Goal: Task Accomplishment & Management: Manage account settings

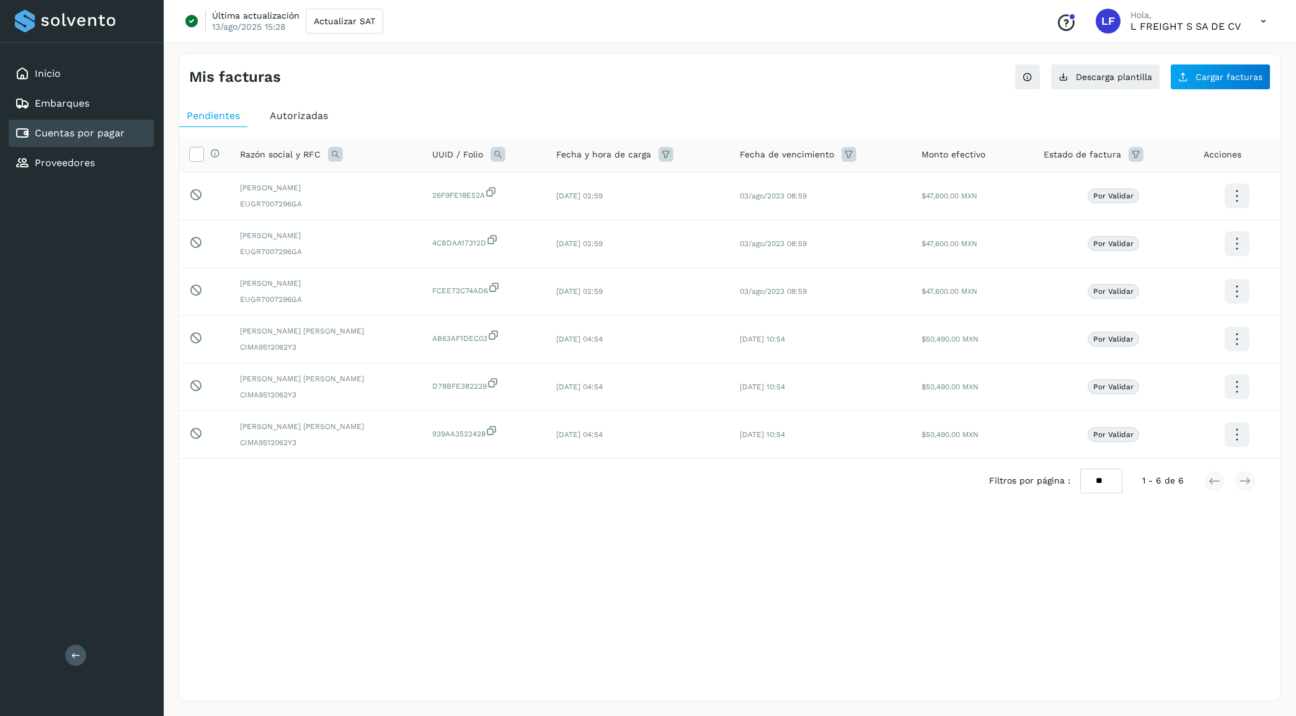
click at [280, 107] on div "Autorizadas" at bounding box center [298, 116] width 73 height 22
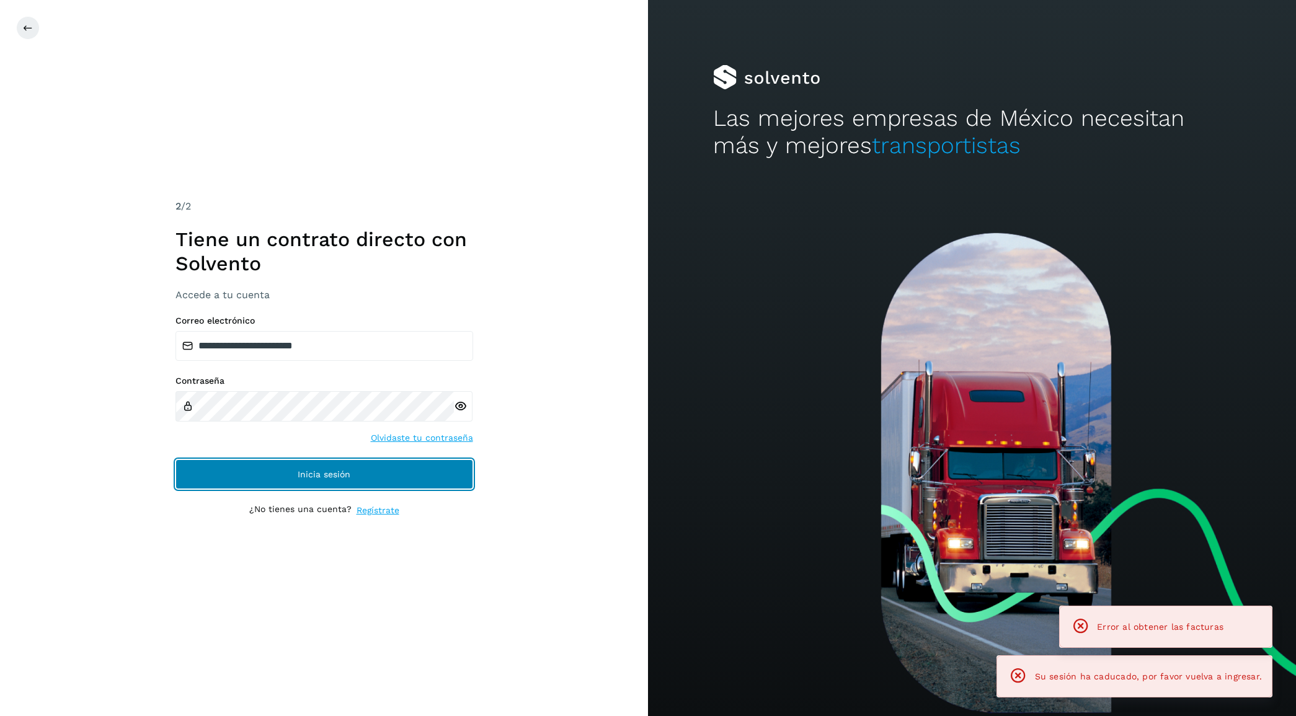
click at [301, 468] on button "Inicia sesión" at bounding box center [324, 474] width 298 height 30
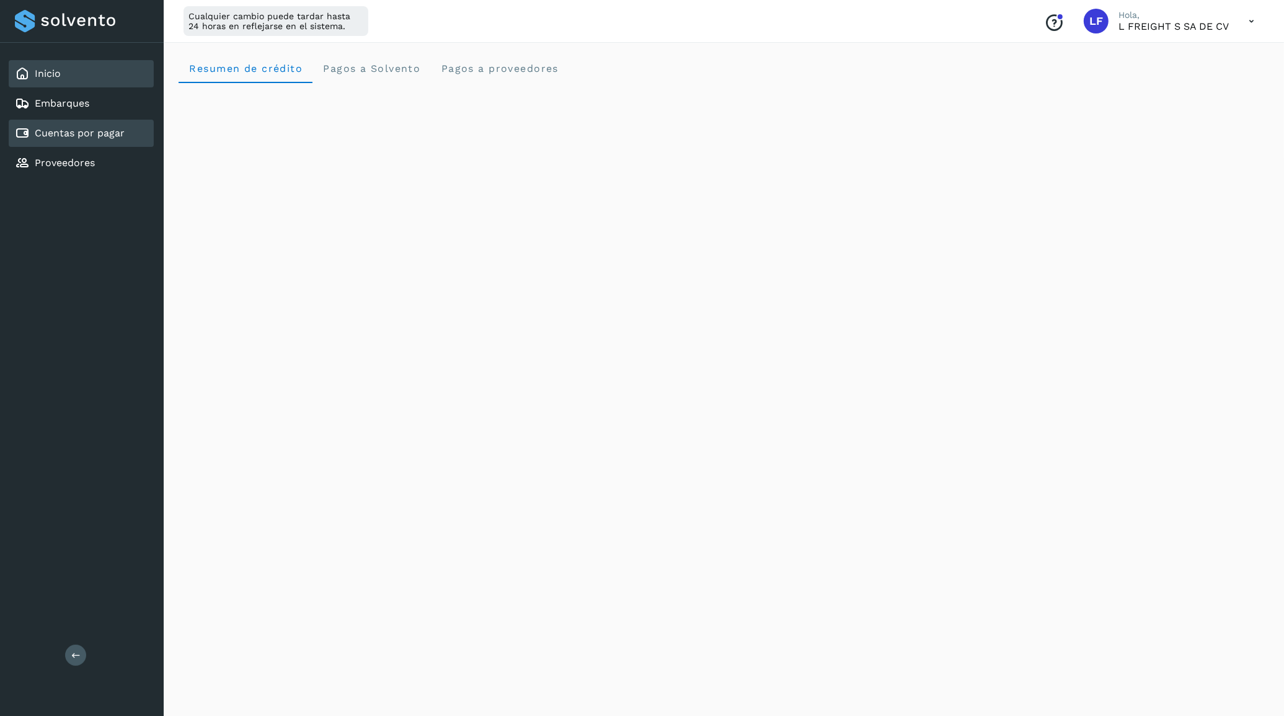
click at [74, 126] on div "Cuentas por pagar" at bounding box center [70, 133] width 110 height 15
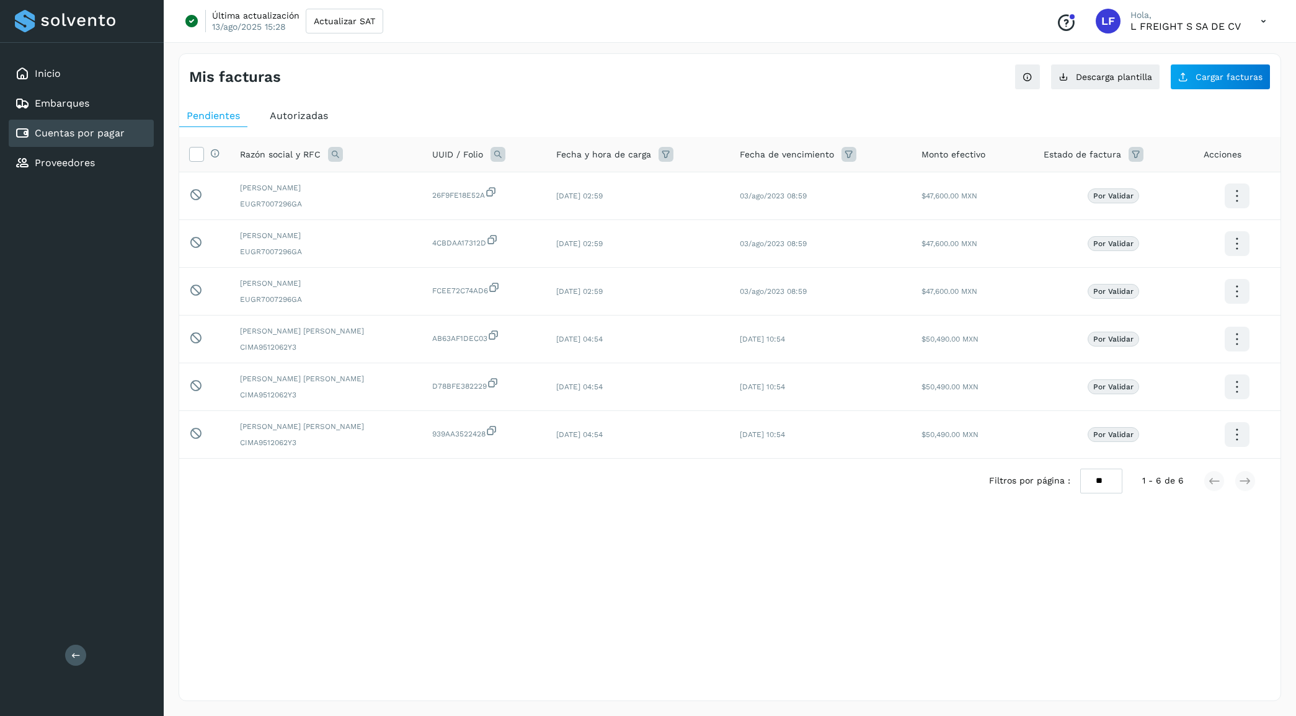
click at [291, 112] on span "Autorizadas" at bounding box center [299, 116] width 58 height 12
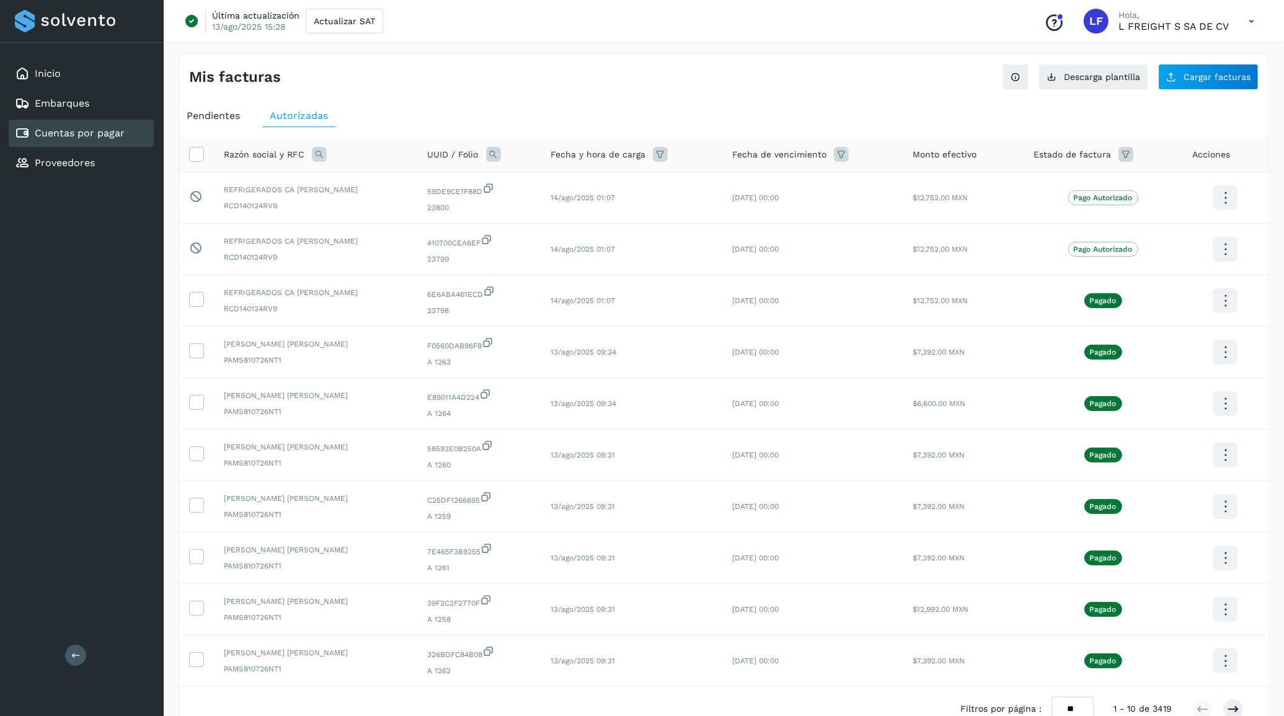
click at [234, 121] on span "Pendientes" at bounding box center [213, 116] width 53 height 12
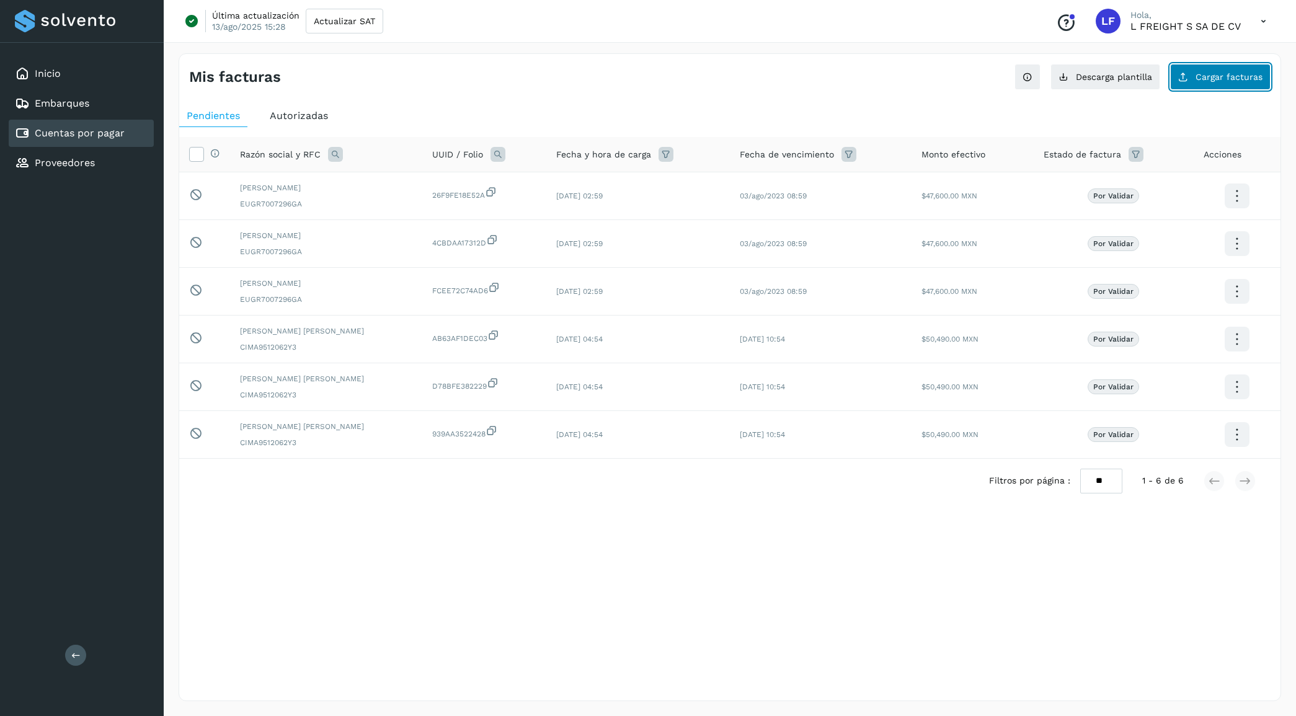
click at [1234, 76] on span "Cargar facturas" at bounding box center [1228, 77] width 67 height 9
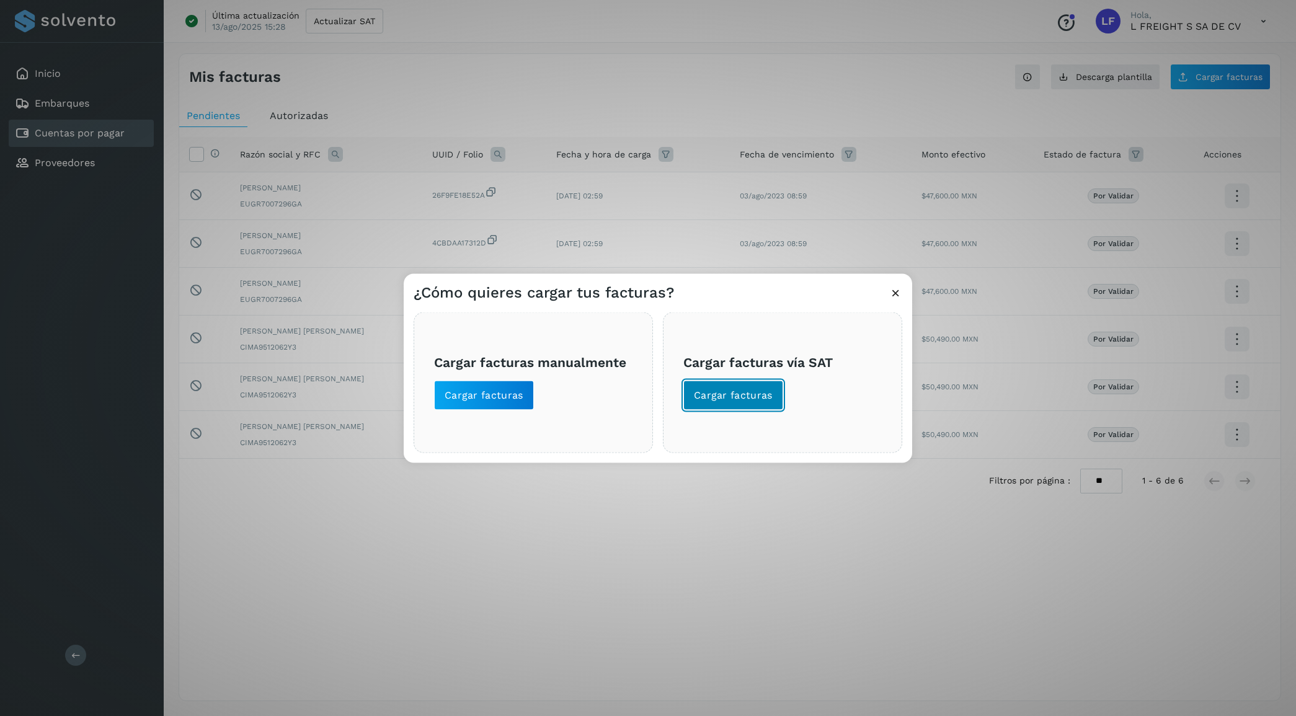
click at [758, 392] on span "Cargar facturas" at bounding box center [733, 395] width 79 height 14
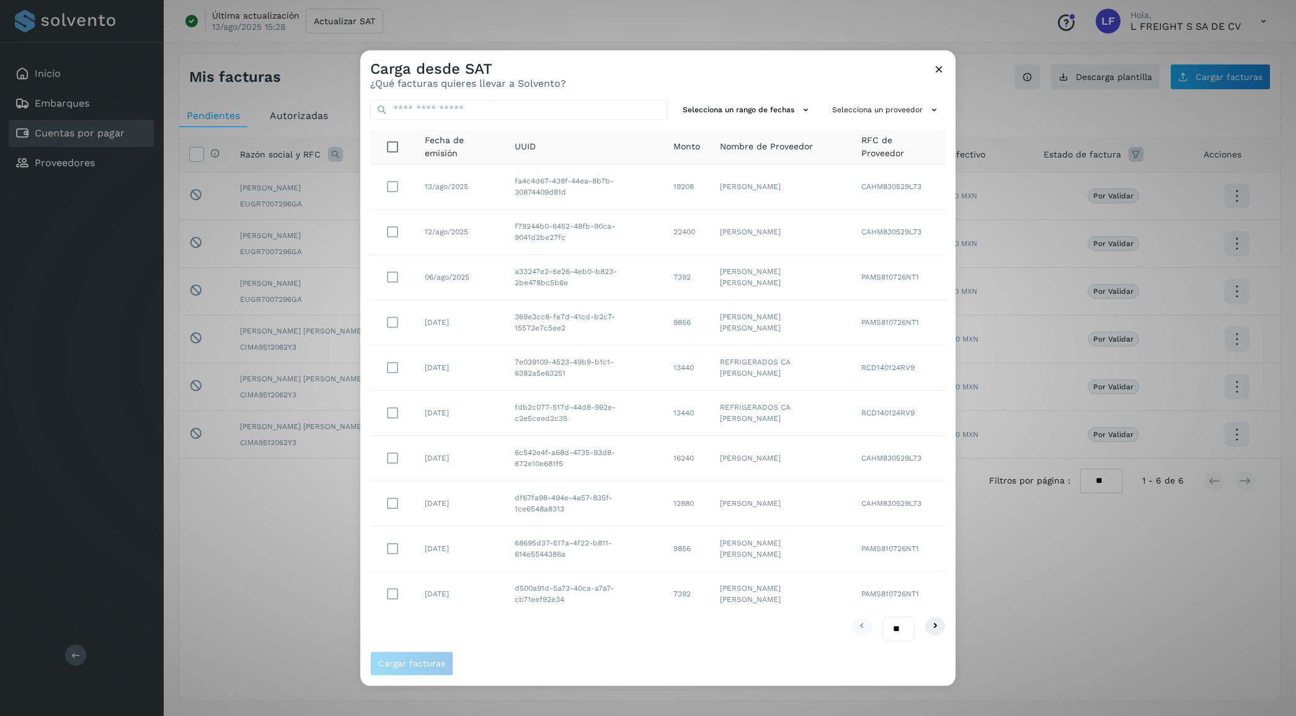
click at [940, 72] on icon at bounding box center [938, 69] width 13 height 13
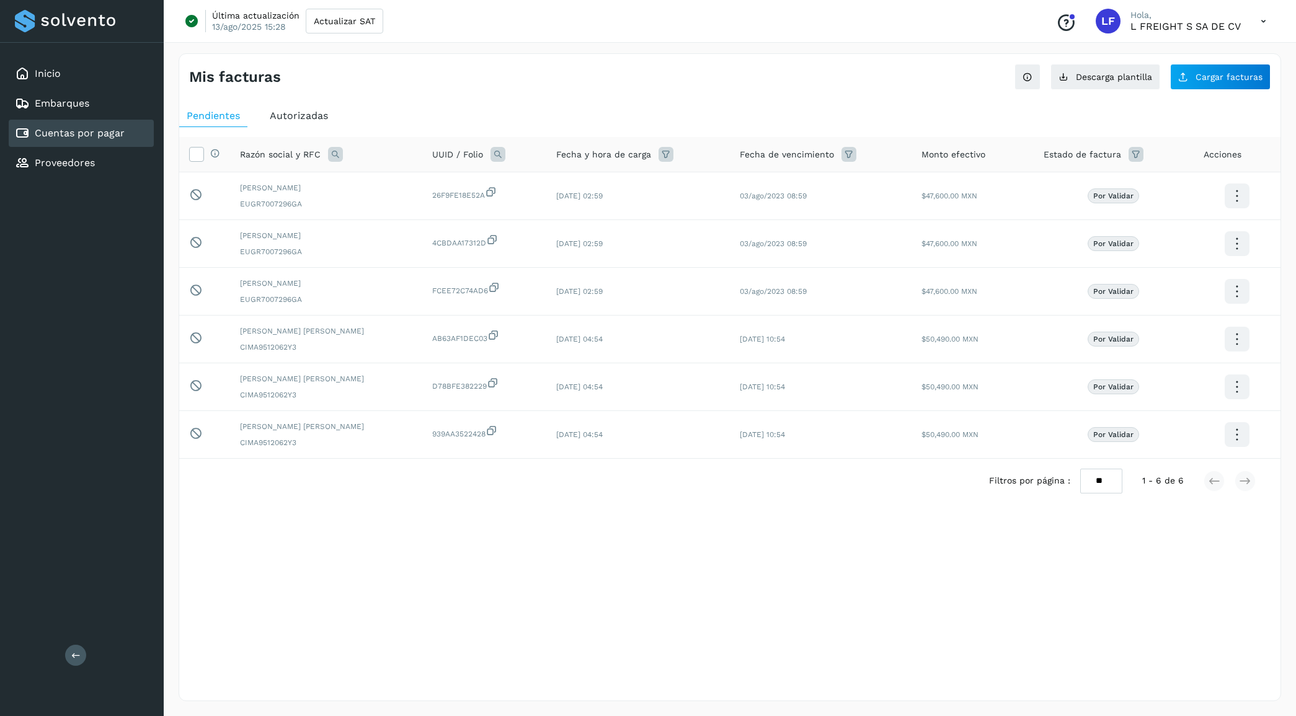
click at [281, 113] on span "Autorizadas" at bounding box center [299, 116] width 58 height 12
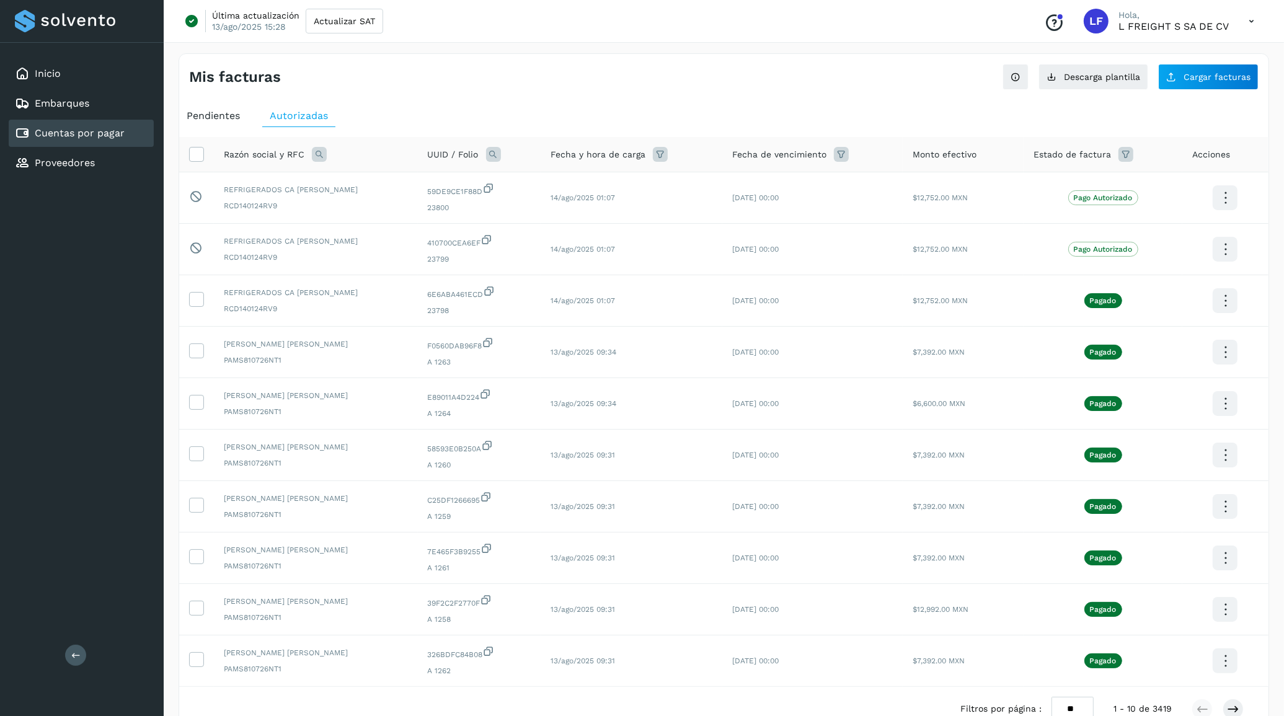
click at [321, 156] on icon at bounding box center [319, 154] width 15 height 15
click at [374, 208] on input "text" at bounding box center [400, 207] width 153 height 20
click at [335, 179] on span at bounding box center [331, 183] width 14 height 14
click at [333, 179] on span at bounding box center [331, 183] width 14 height 14
click at [363, 208] on input "text" at bounding box center [400, 207] width 153 height 20
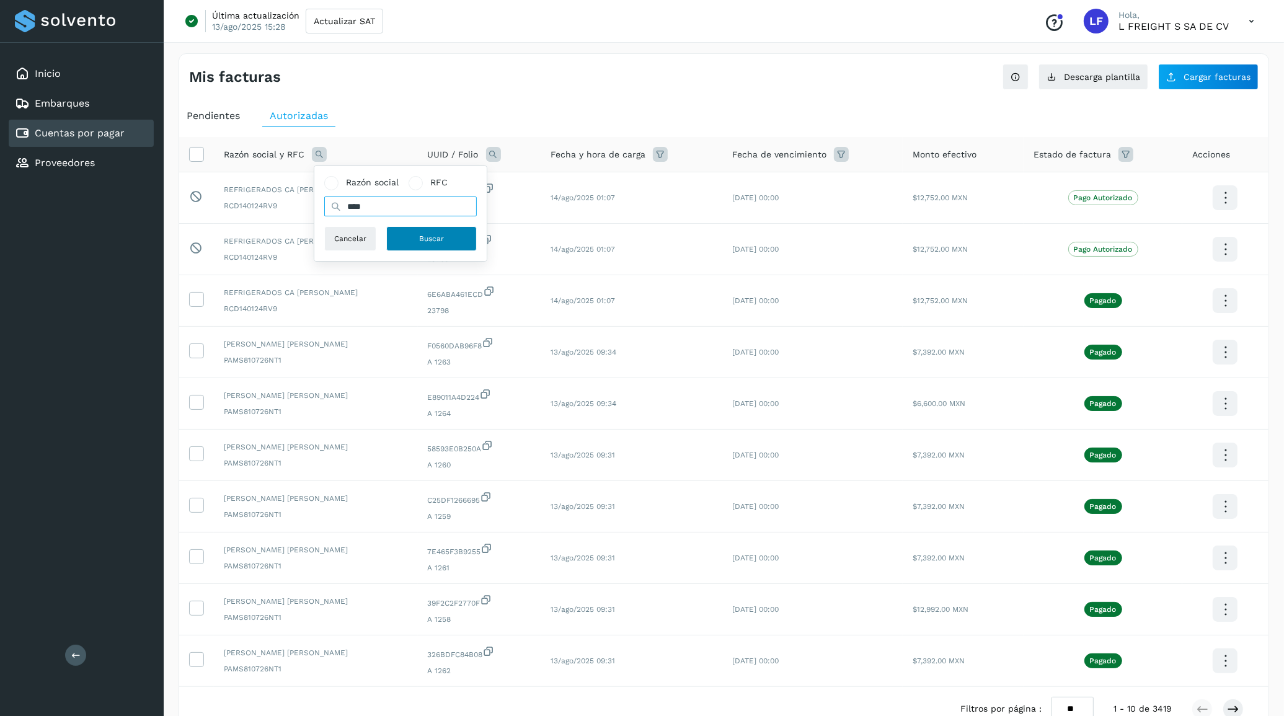
type input "****"
click at [419, 230] on button "Buscar" at bounding box center [431, 238] width 91 height 25
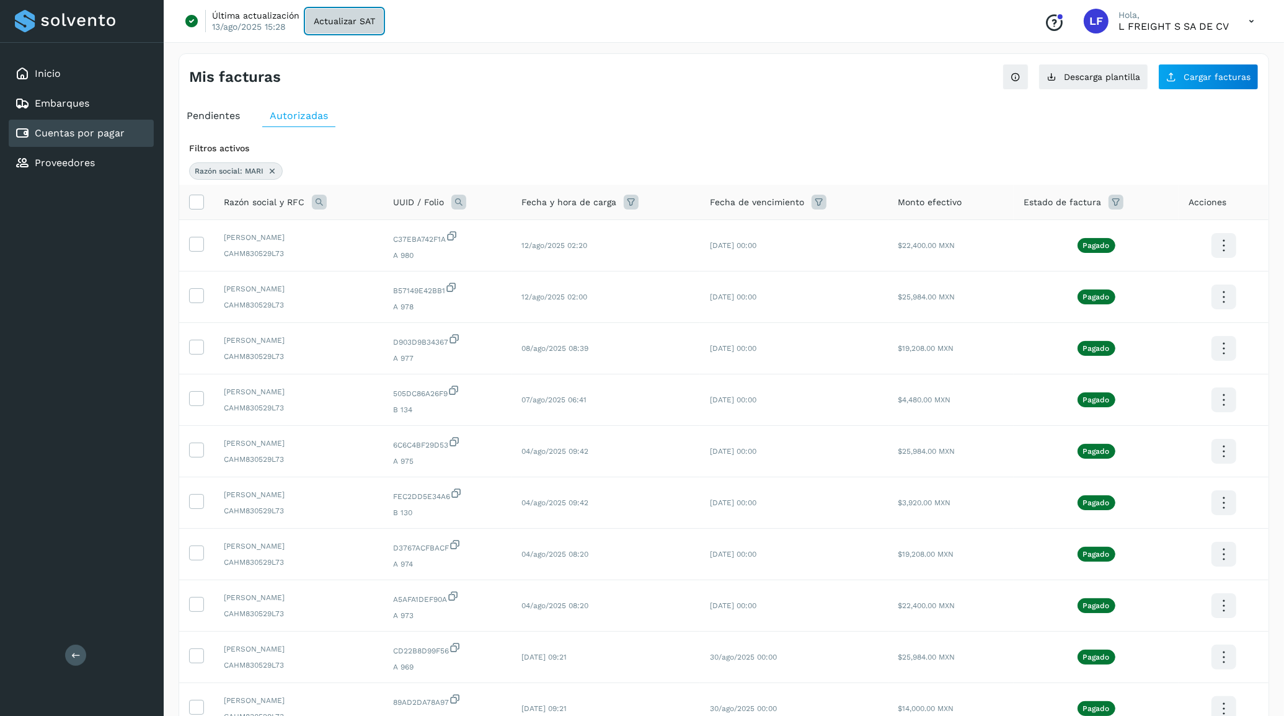
click at [356, 22] on span "Actualizar SAT" at bounding box center [344, 21] width 61 height 9
click at [844, 99] on div "Mis facturas Ver instrucciones para cargar Facturas Descarga plantilla Cargar f…" at bounding box center [724, 439] width 1090 height 772
click at [55, 74] on link "Inicio" at bounding box center [48, 74] width 26 height 12
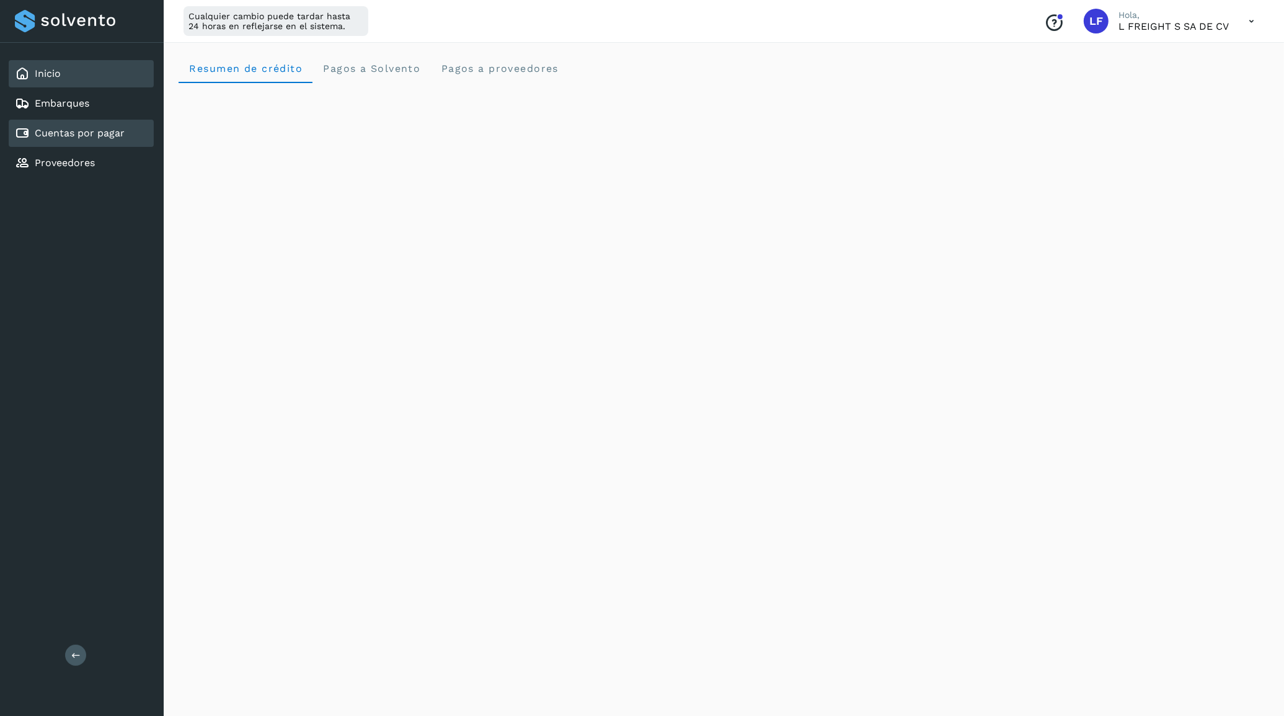
click at [76, 121] on div "Cuentas por pagar" at bounding box center [81, 133] width 145 height 27
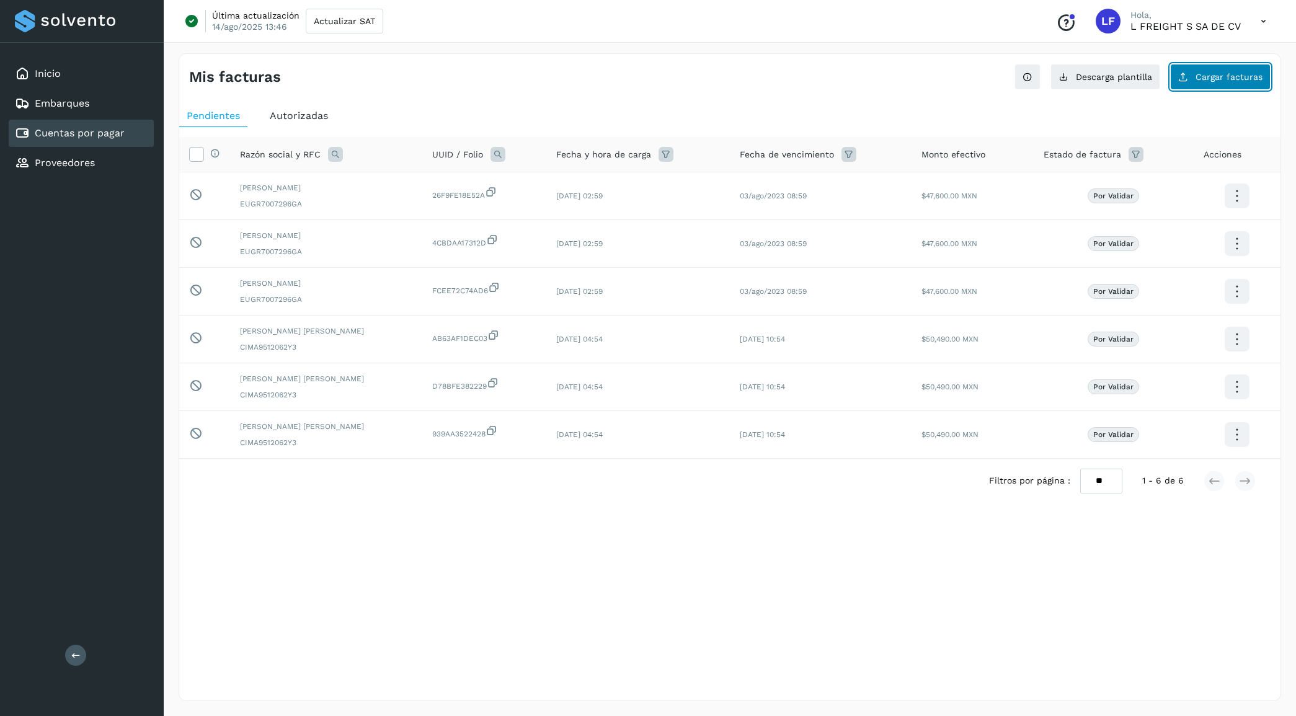
click at [1208, 77] on span "Cargar facturas" at bounding box center [1228, 77] width 67 height 9
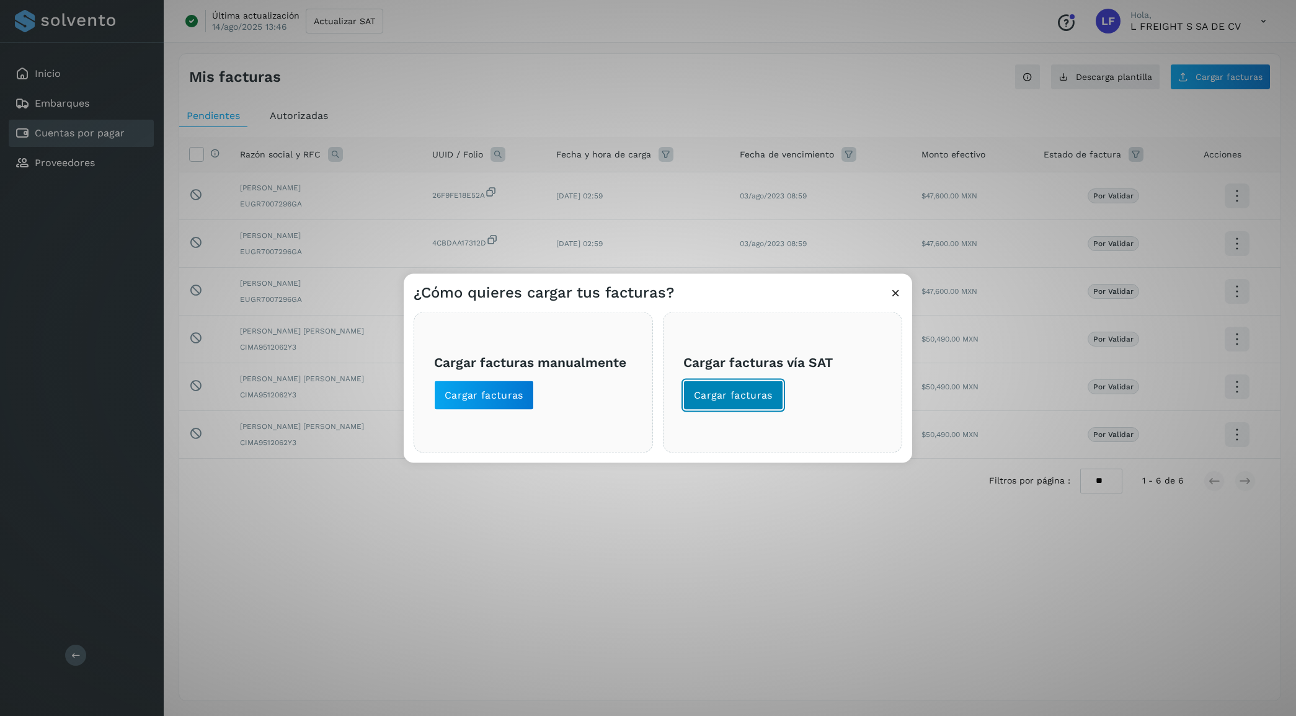
click at [735, 392] on span "Cargar facturas" at bounding box center [733, 395] width 79 height 14
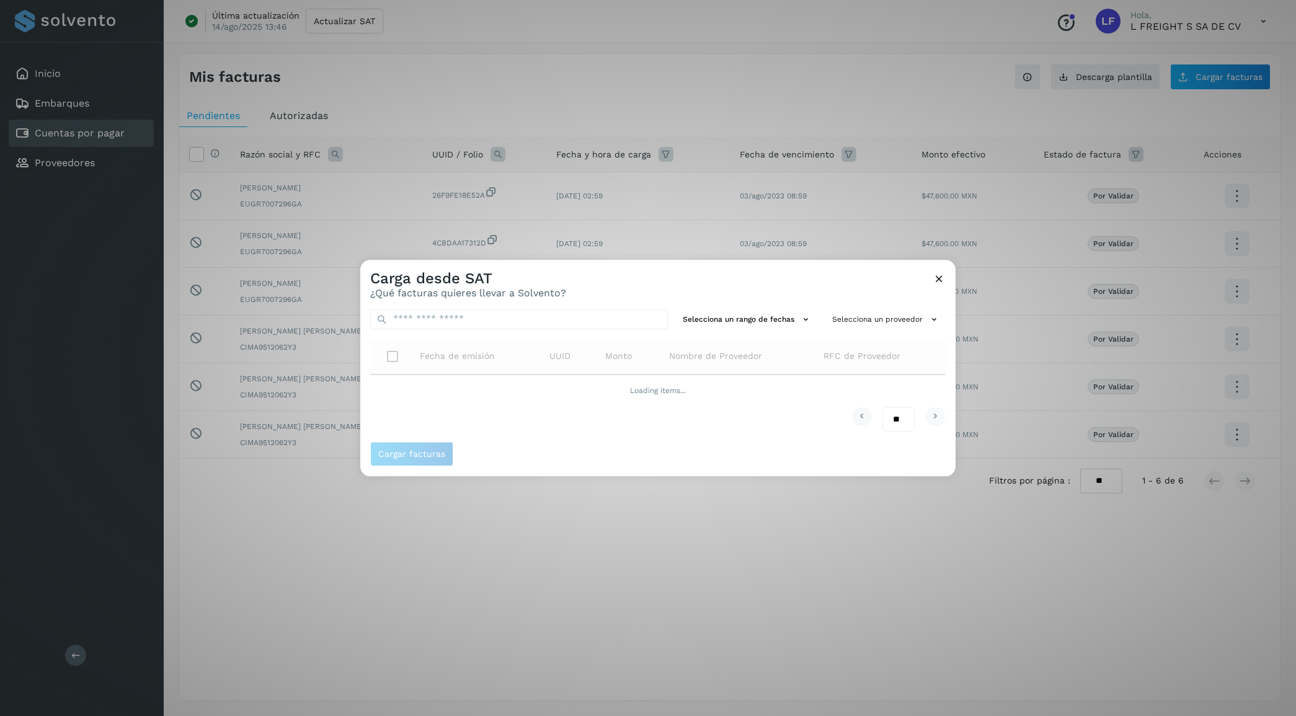
click at [611, 275] on div "Carga desde SAT ¿Qué facturas quieres llevar a Solvento?" at bounding box center [657, 280] width 595 height 40
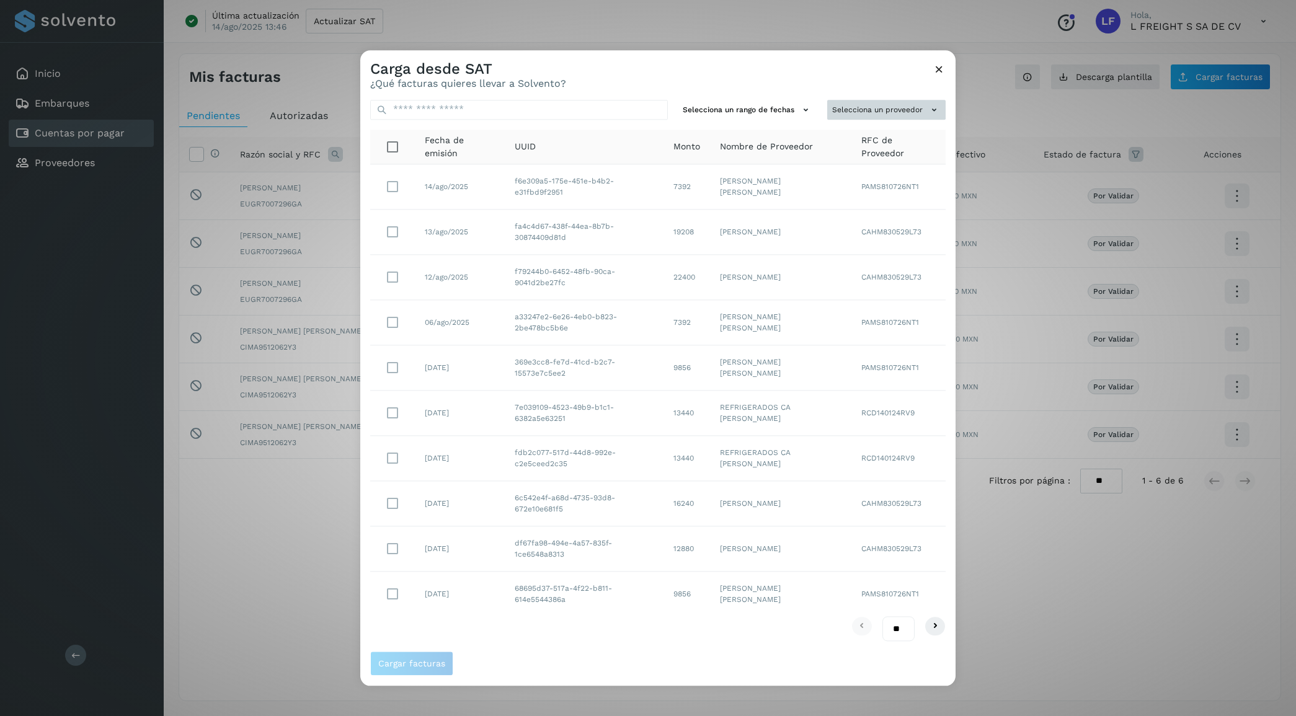
click at [887, 110] on button "Selecciona un proveedor" at bounding box center [886, 110] width 118 height 20
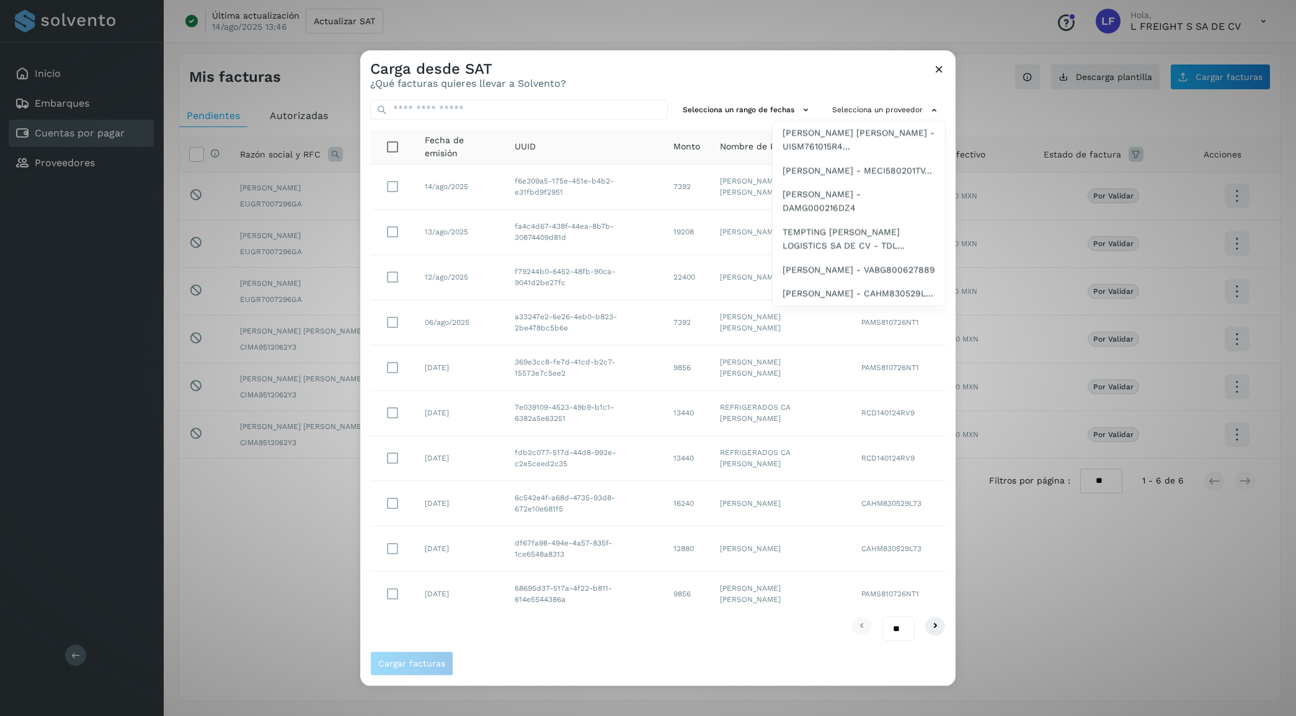
scroll to position [733, 0]
click at [832, 286] on span "[PERSON_NAME] - CAHM830529L..." at bounding box center [857, 293] width 151 height 14
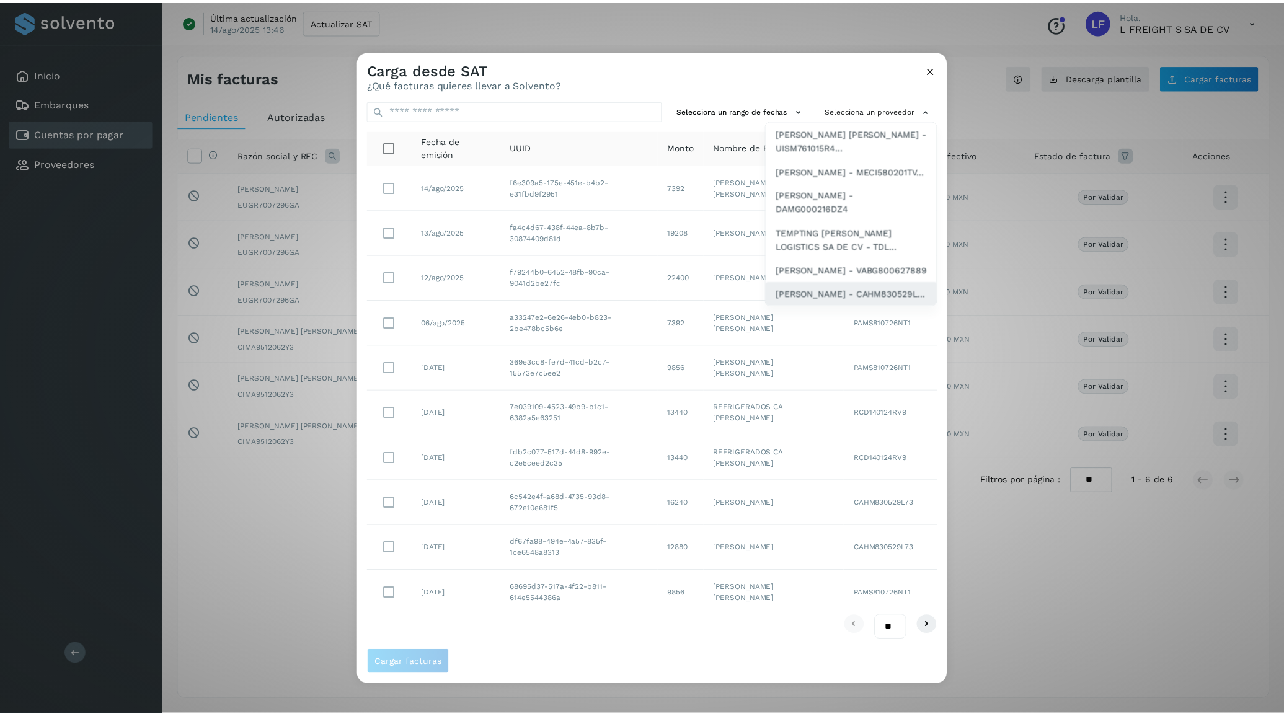
scroll to position [0, 0]
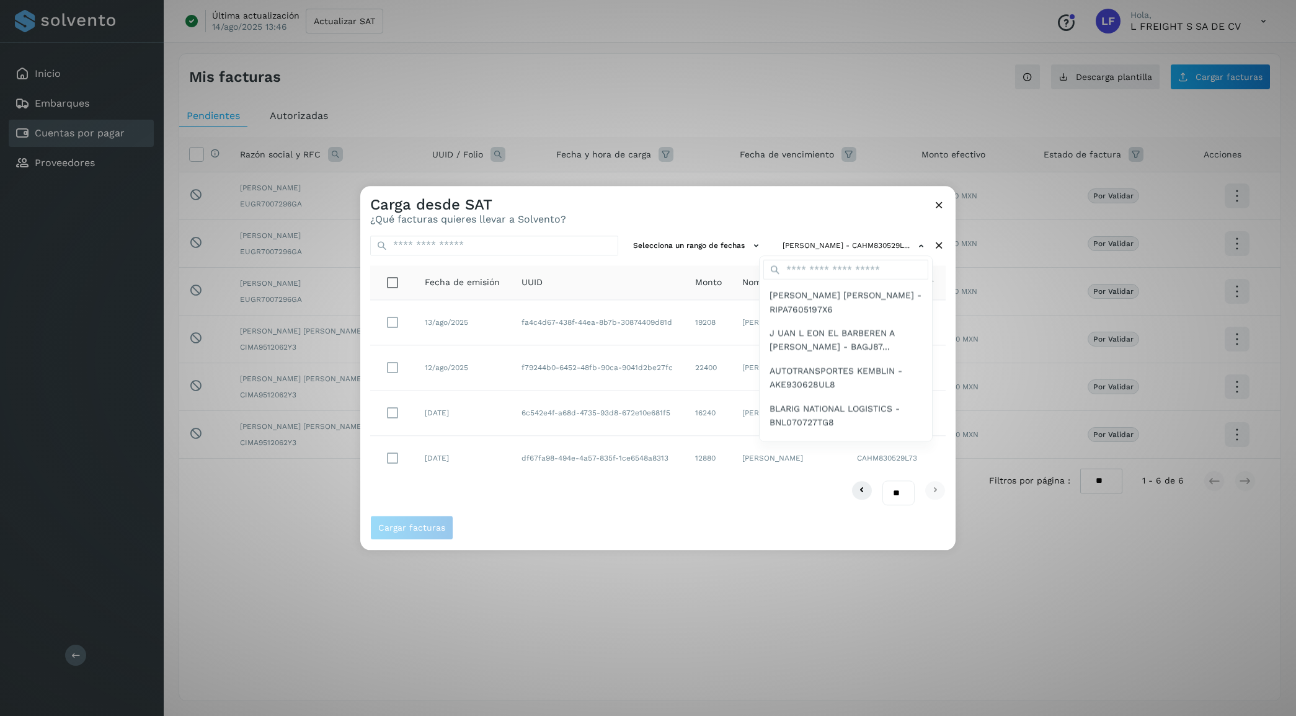
click at [396, 366] on div at bounding box center [1008, 544] width 1296 height 716
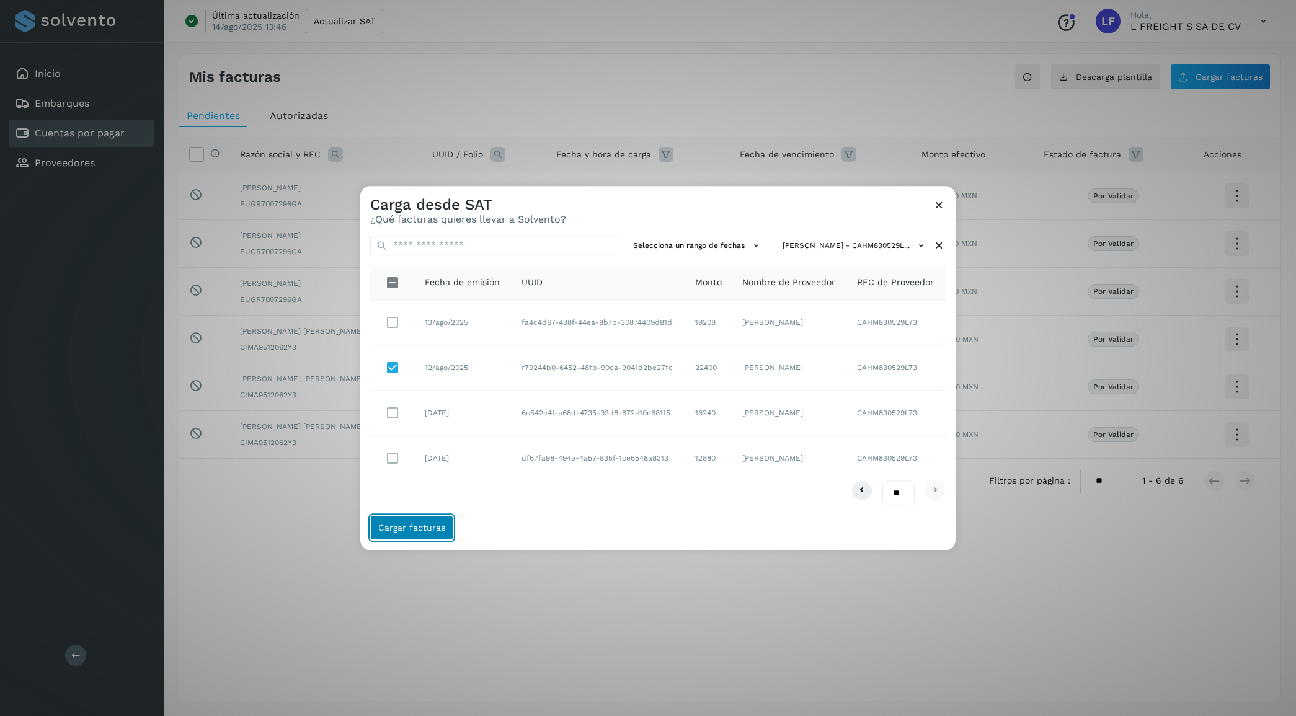
click at [416, 525] on span "Cargar facturas" at bounding box center [411, 527] width 67 height 9
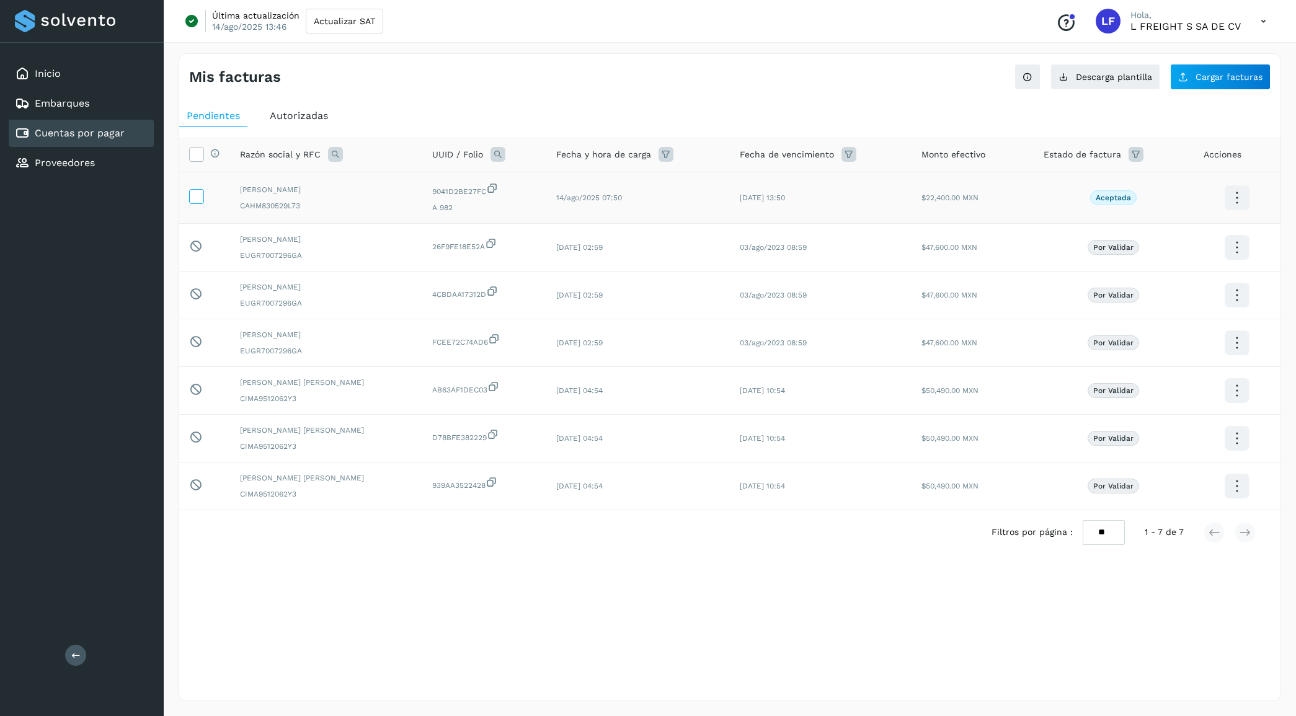
click at [193, 191] on icon at bounding box center [196, 195] width 13 height 13
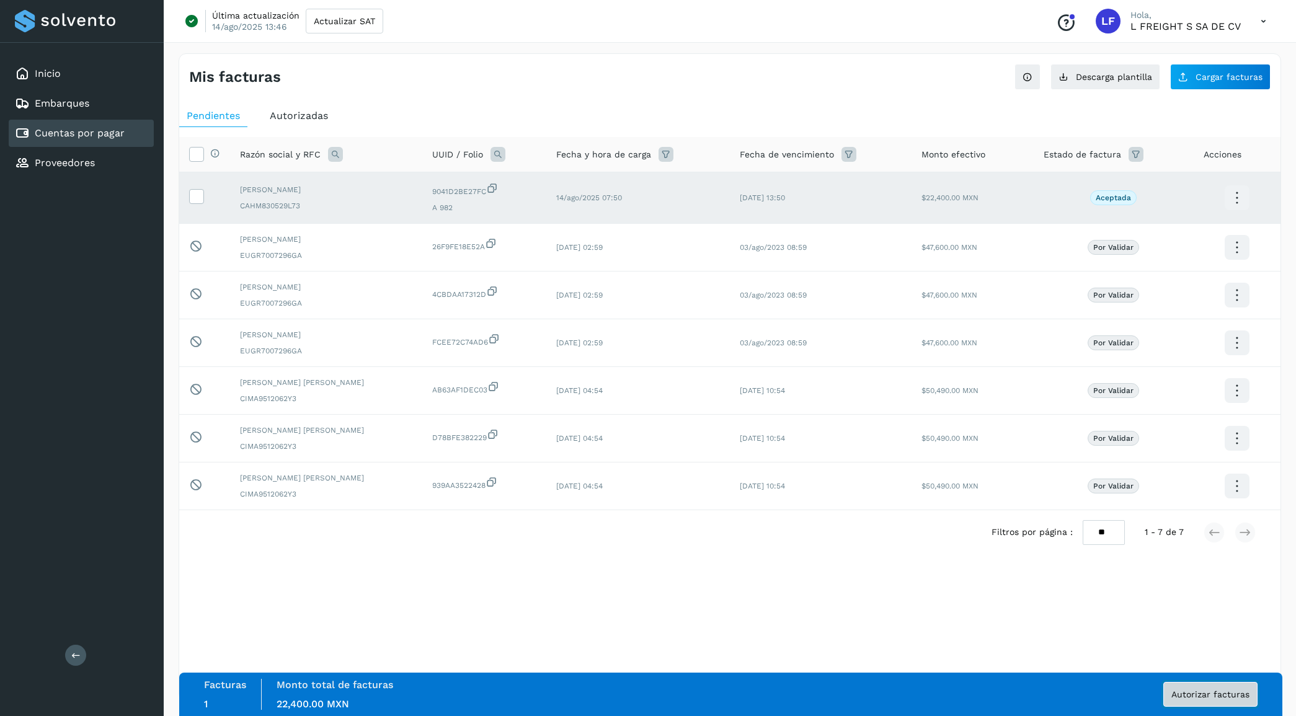
click at [1228, 692] on span "Autorizar facturas" at bounding box center [1210, 694] width 78 height 9
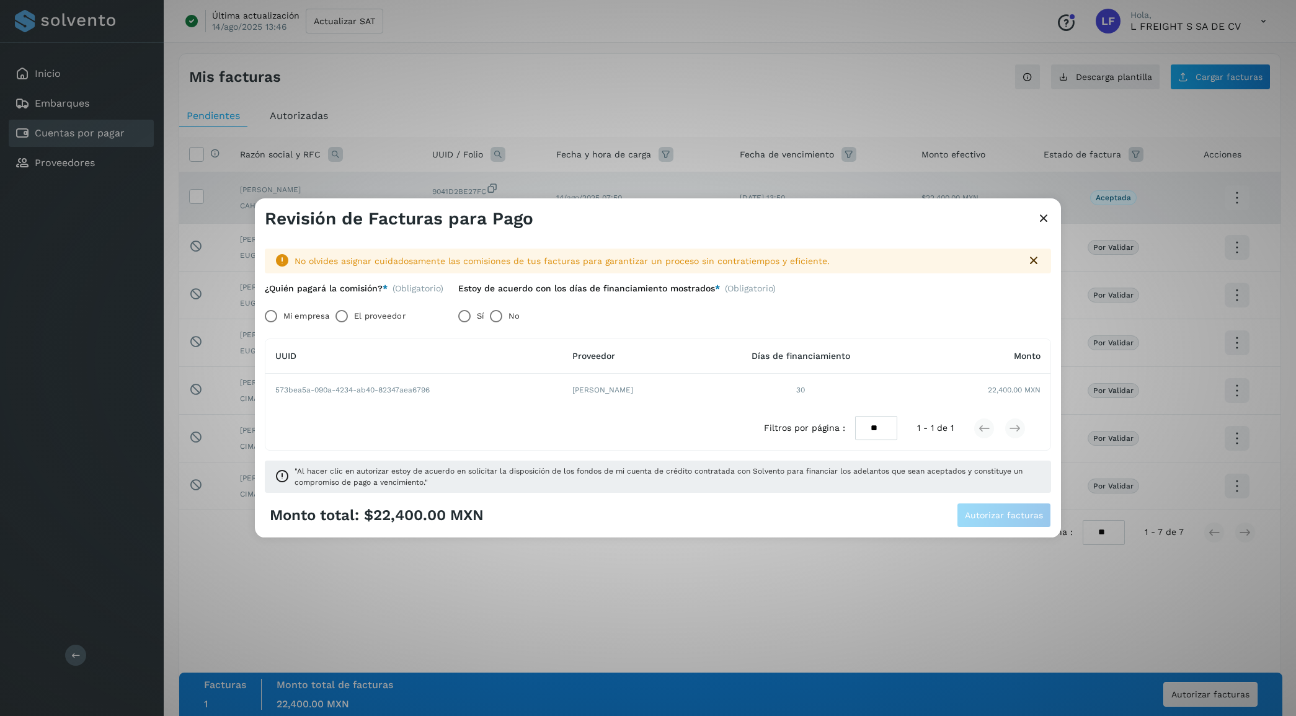
click at [358, 318] on label "El proveedor" at bounding box center [379, 316] width 51 height 25
click at [1009, 513] on span "Autorizar facturas" at bounding box center [1004, 515] width 78 height 9
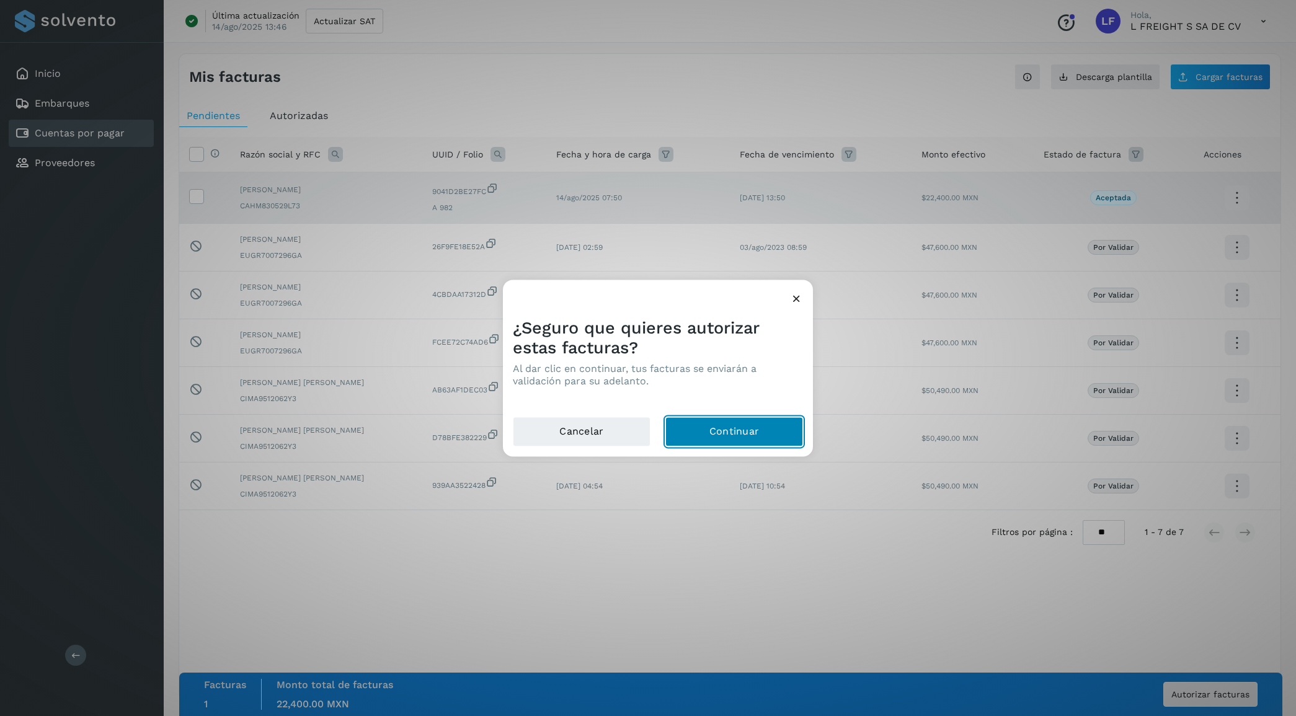
click at [754, 431] on button "Continuar" at bounding box center [734, 432] width 138 height 30
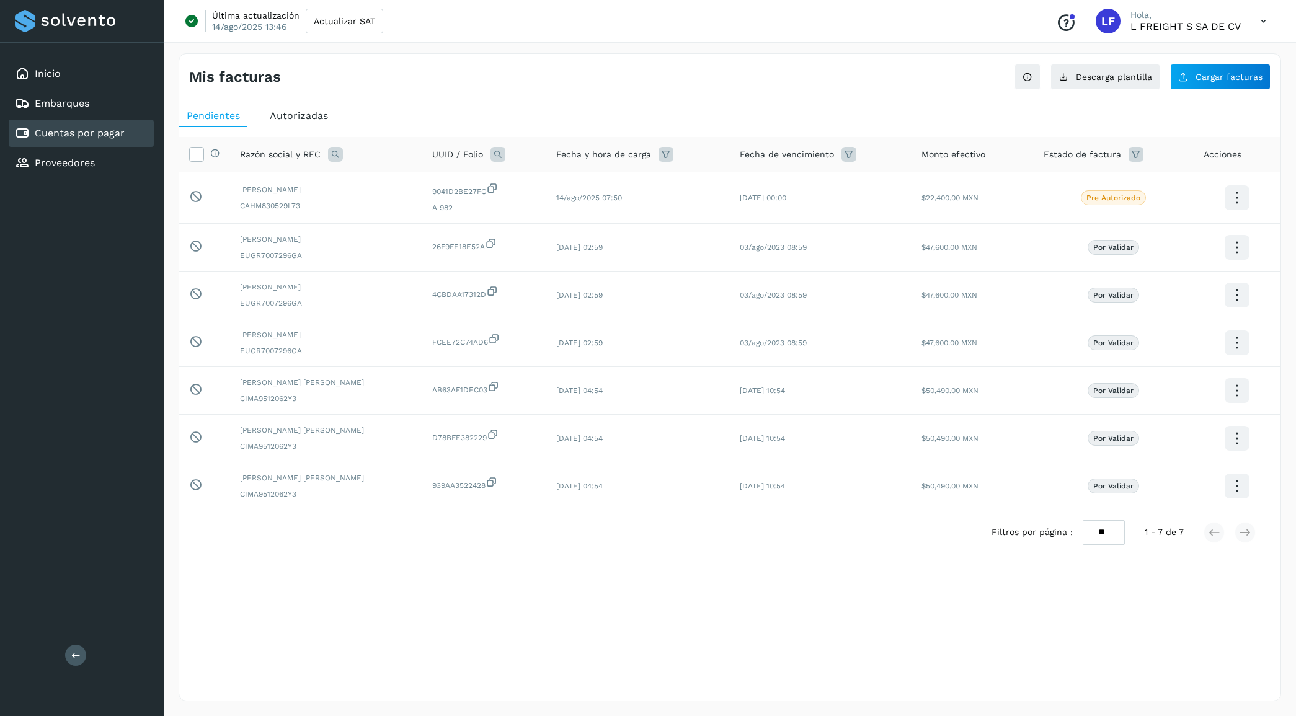
click at [310, 115] on span "Autorizadas" at bounding box center [299, 116] width 58 height 12
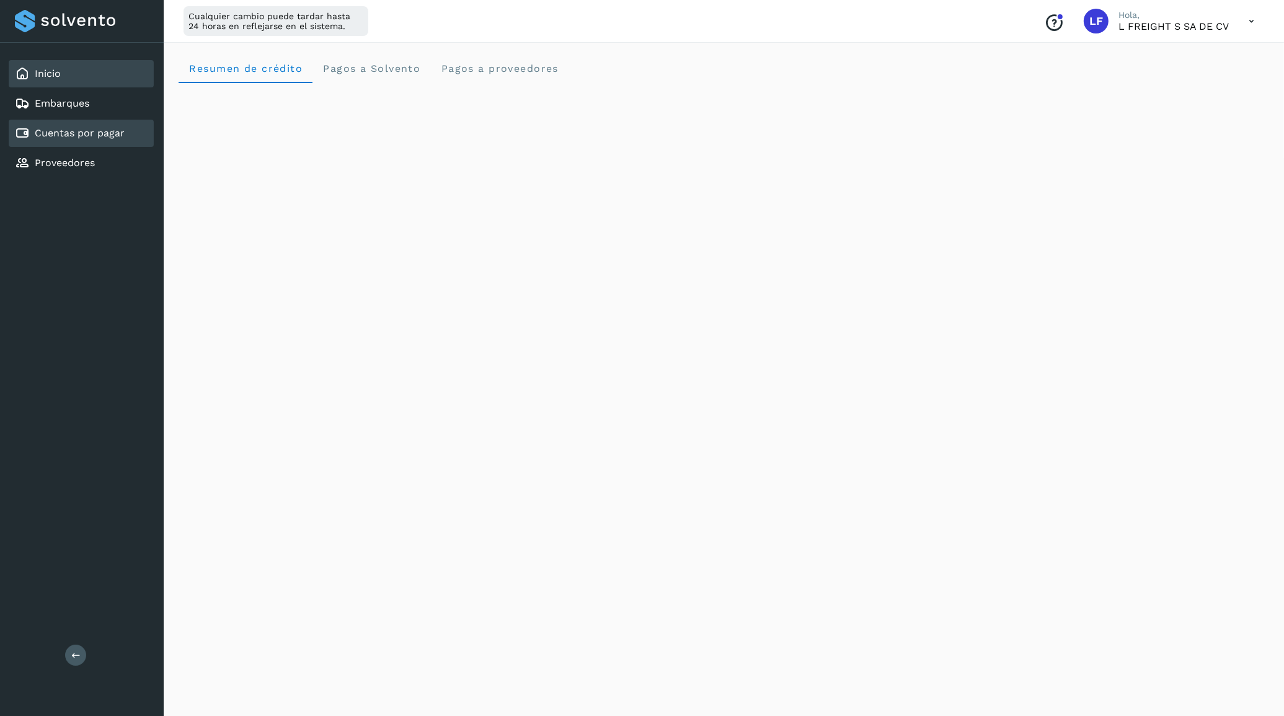
click at [53, 131] on link "Cuentas por pagar" at bounding box center [80, 133] width 90 height 12
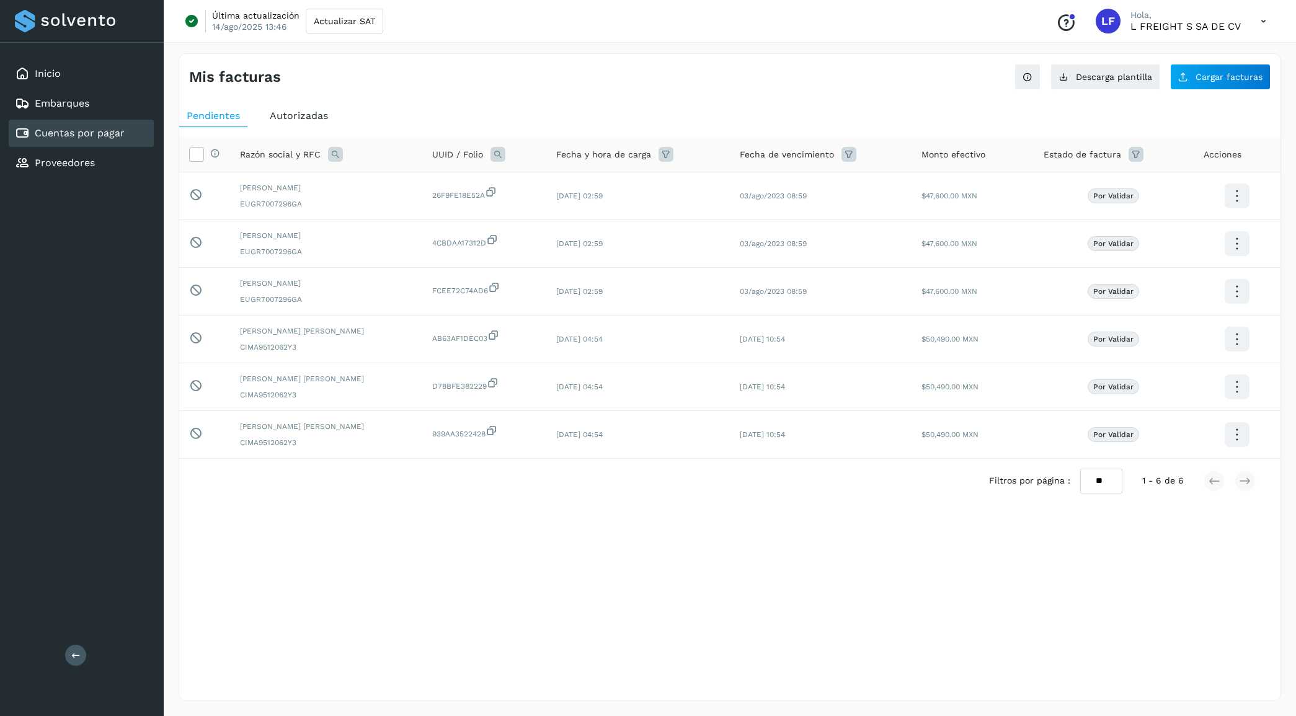
click at [288, 120] on span "Autorizadas" at bounding box center [299, 116] width 58 height 12
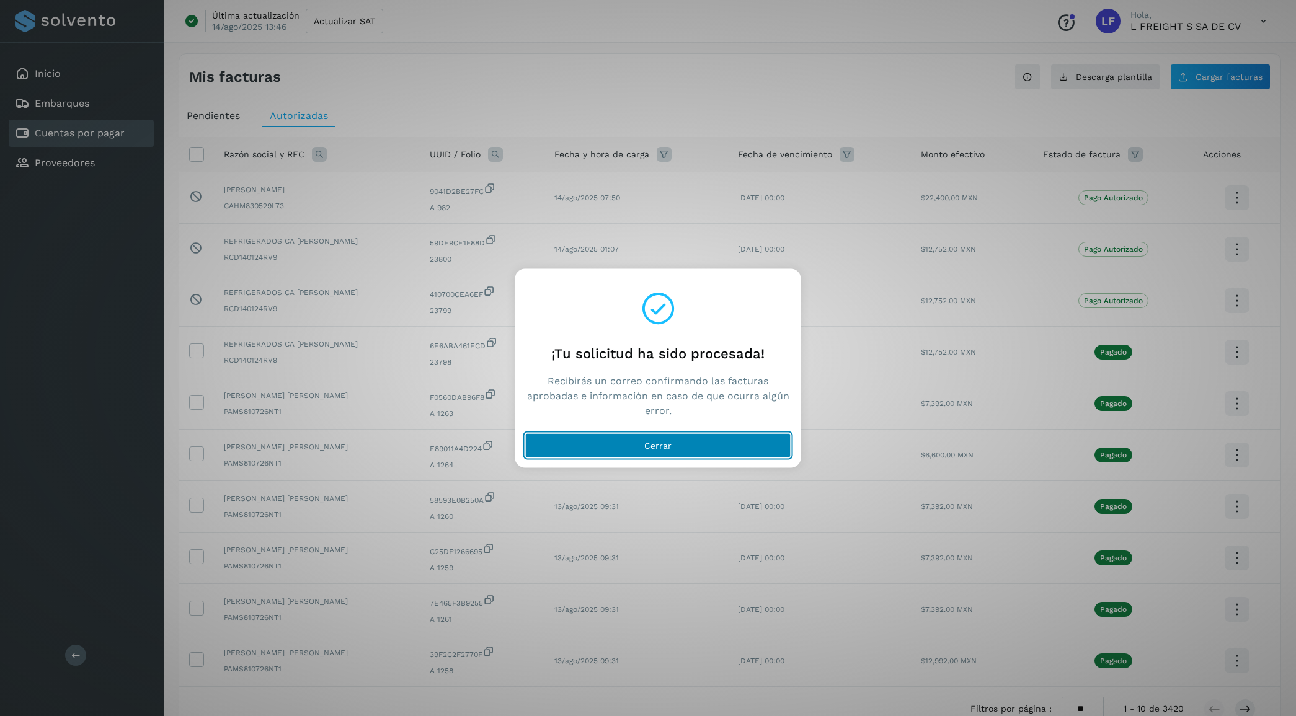
click at [632, 442] on button "Cerrar" at bounding box center [658, 445] width 266 height 25
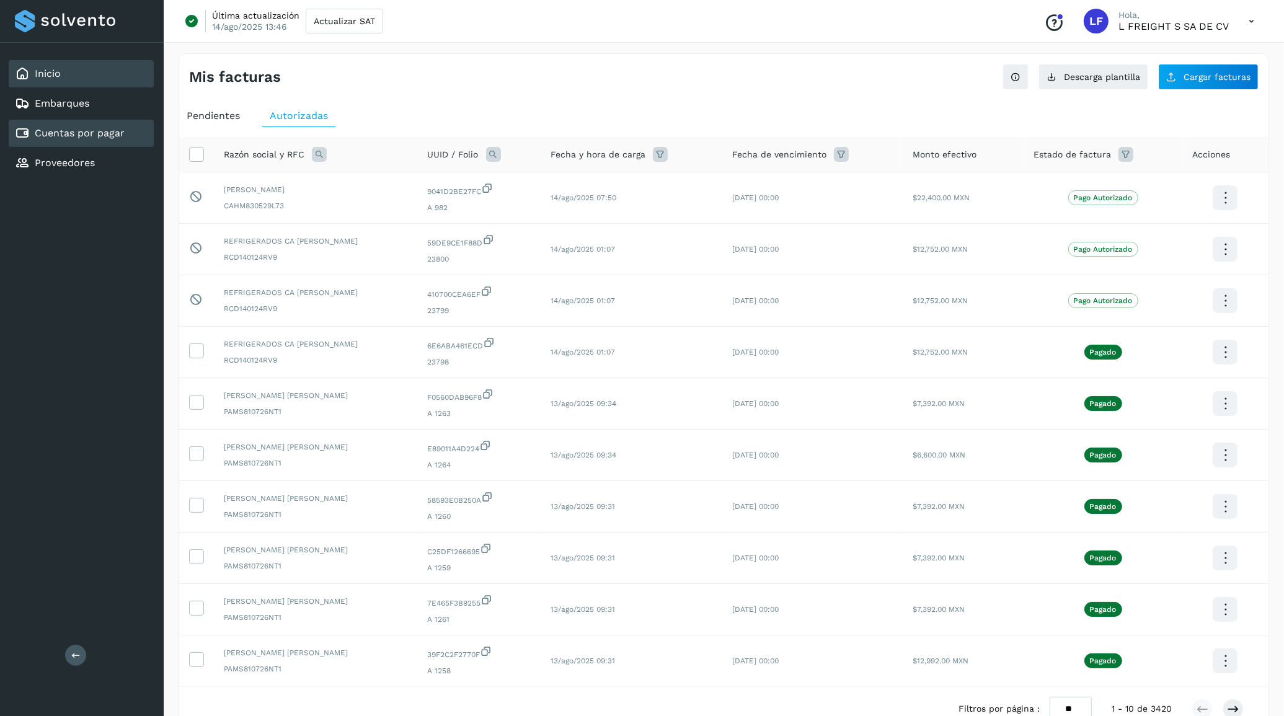
click at [53, 73] on link "Inicio" at bounding box center [48, 74] width 26 height 12
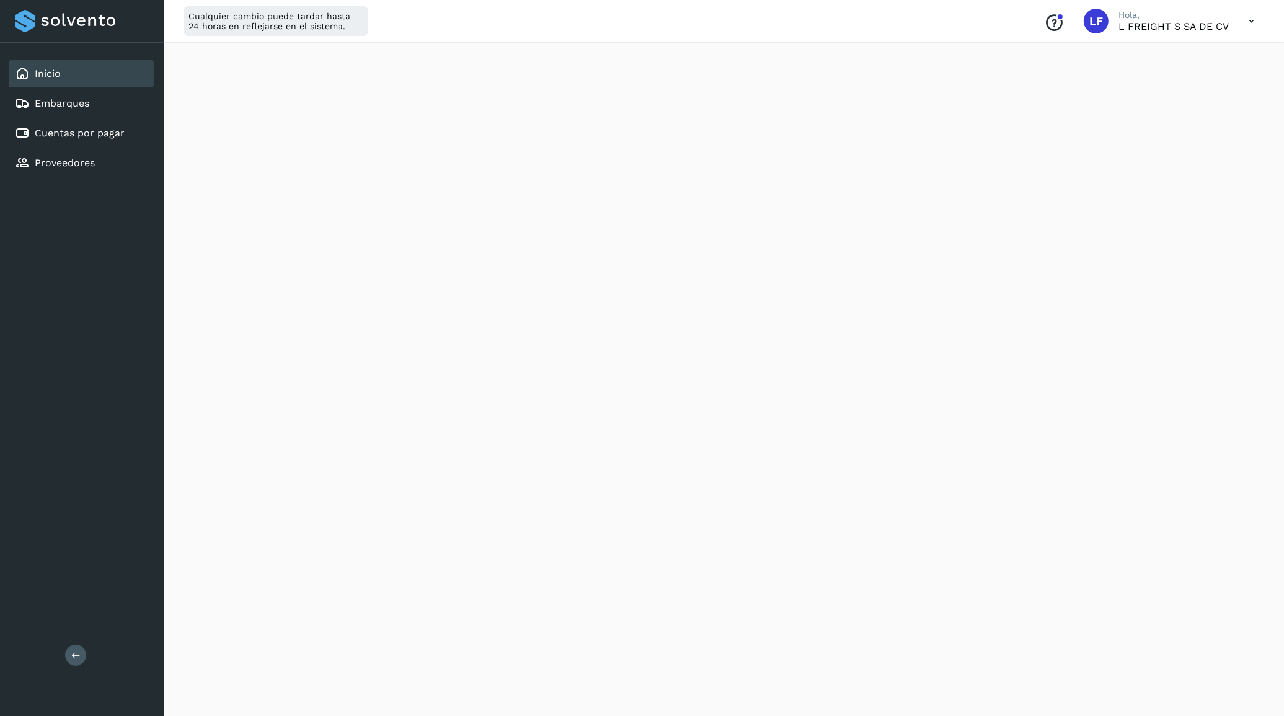
scroll to position [465, 0]
